Goal: Task Accomplishment & Management: Use online tool/utility

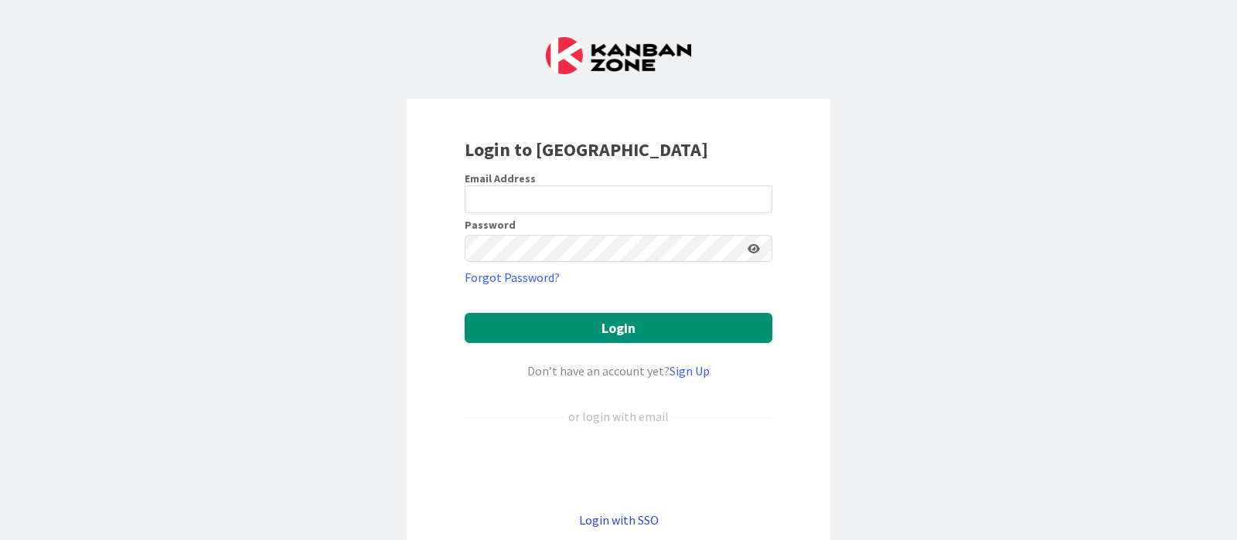
click at [643, 431] on link "Login with SSO" at bounding box center [619, 520] width 80 height 15
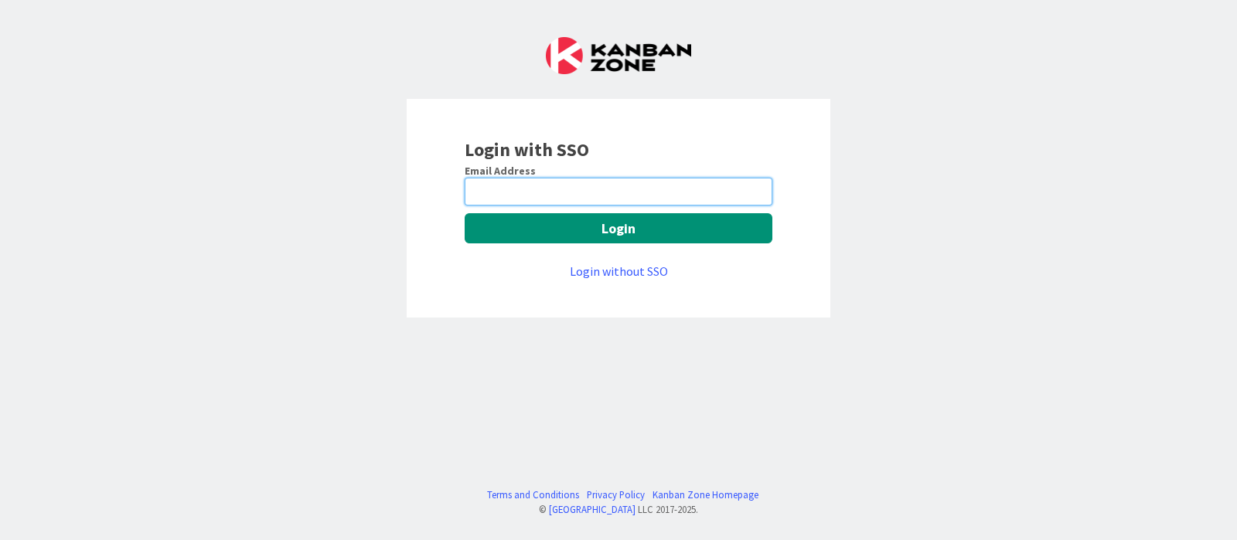
click at [622, 199] on input "email" at bounding box center [619, 192] width 308 height 28
type input "[PERSON_NAME][EMAIL_ADDRESS][DOMAIN_NAME]"
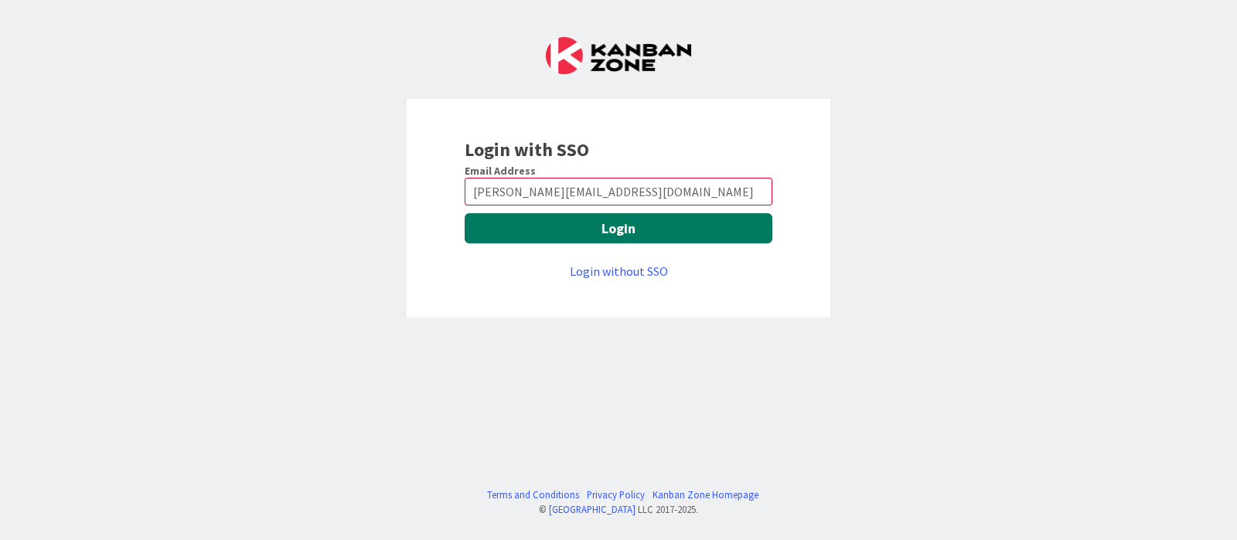
click at [636, 233] on button "Login" at bounding box center [619, 228] width 308 height 30
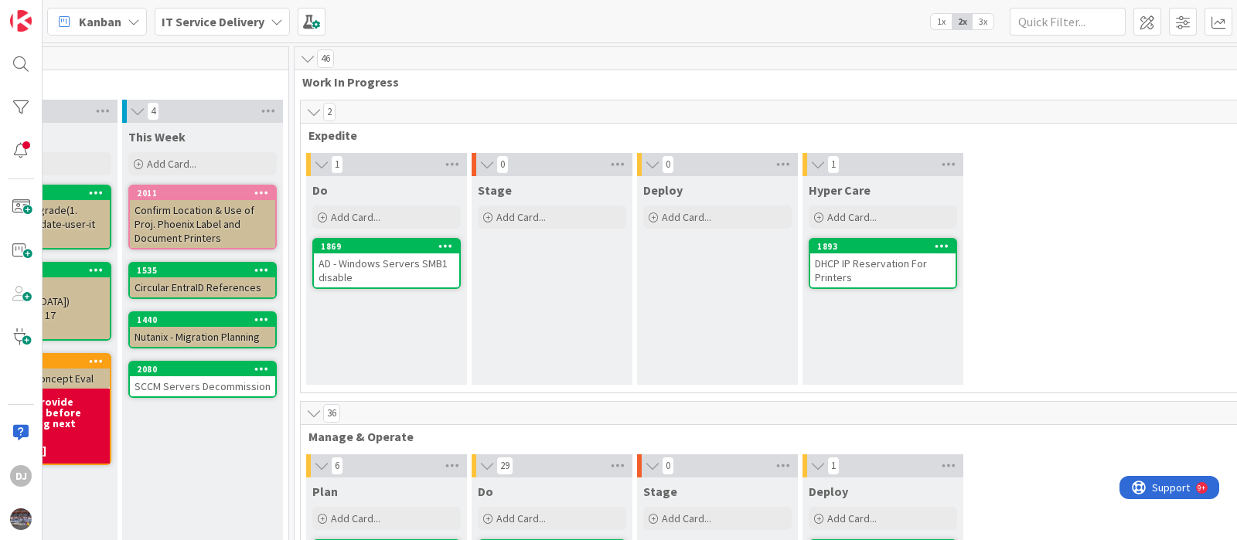
scroll to position [0, 596]
